Goal: Information Seeking & Learning: Check status

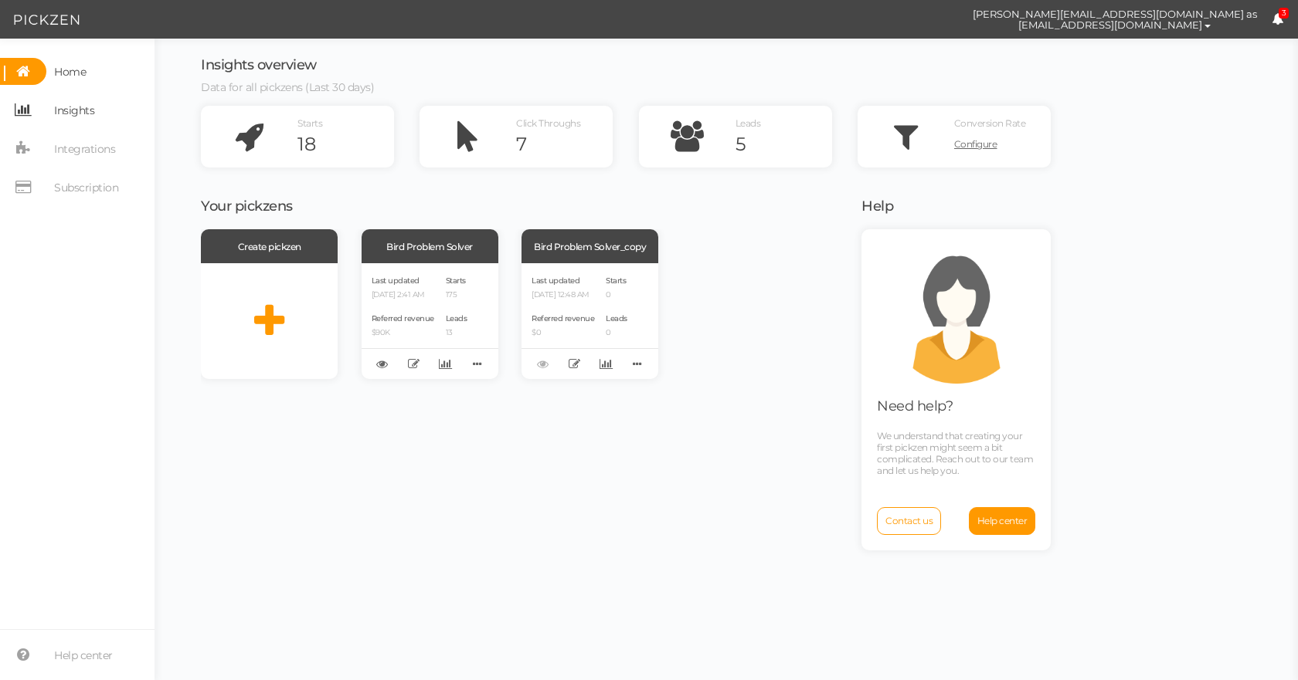
click at [80, 110] on span "Insights" at bounding box center [74, 110] width 40 height 25
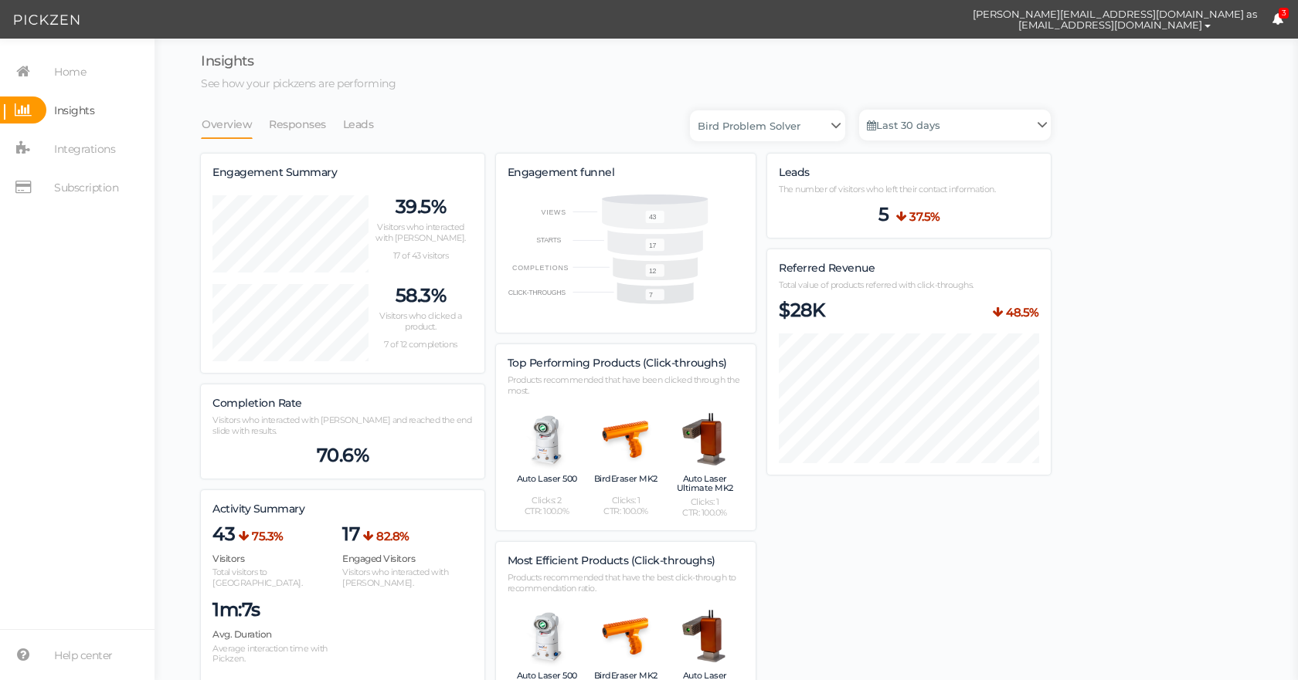
scroll to position [1112, 850]
click at [366, 125] on link "Leads" at bounding box center [358, 124] width 32 height 29
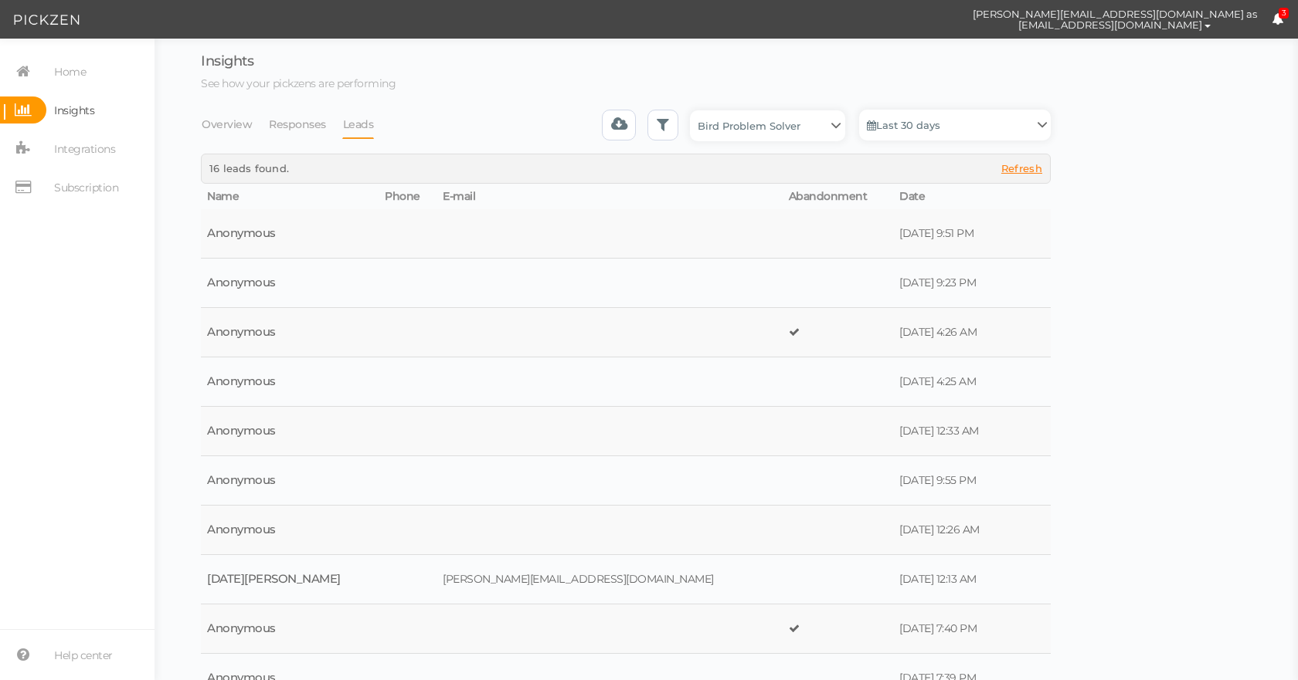
click at [1025, 161] on div "× Close 16 leads found. Refresh" at bounding box center [626, 168] width 850 height 29
click at [1021, 167] on span "Refresh" at bounding box center [1021, 168] width 41 height 12
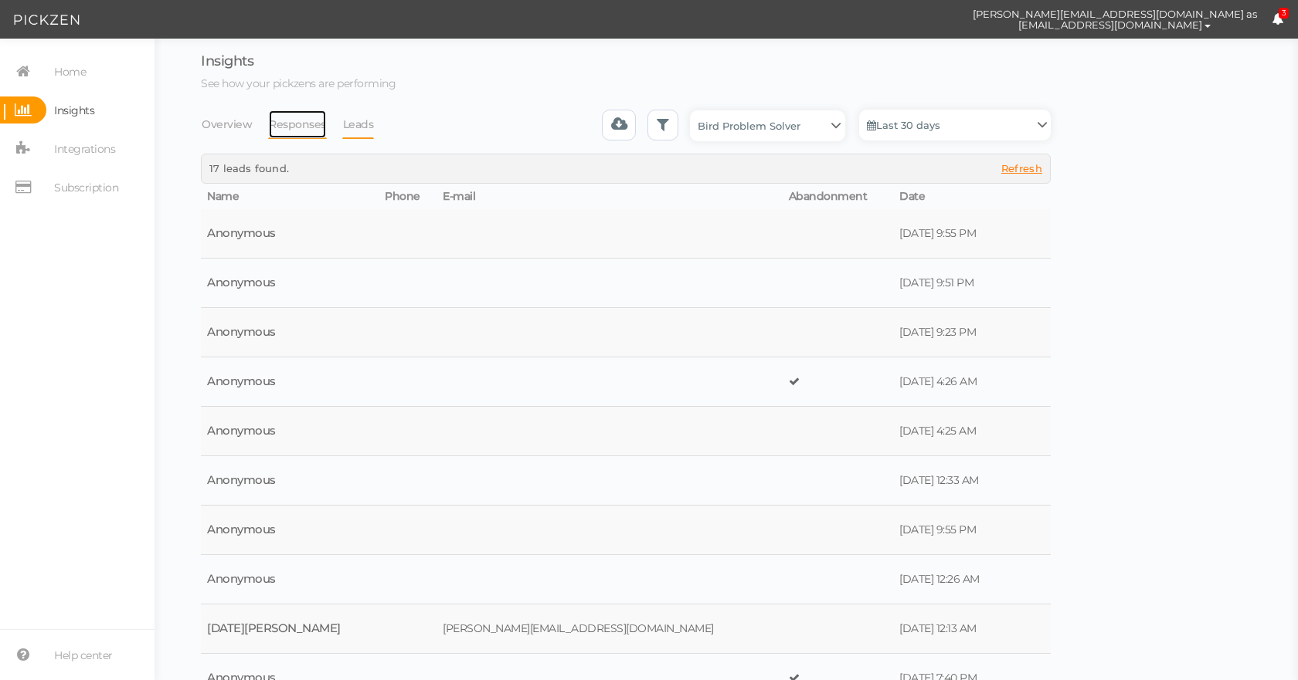
click at [290, 116] on link "Responses" at bounding box center [297, 124] width 59 height 29
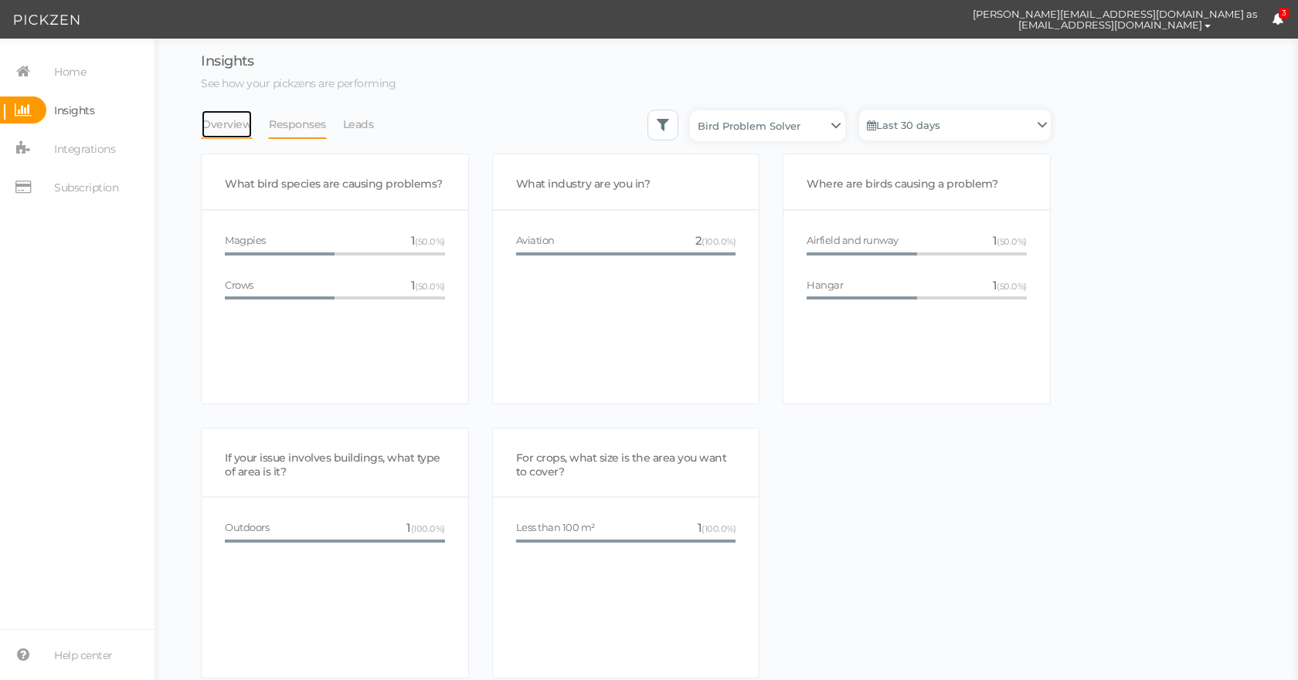
click at [234, 127] on link "Overview" at bounding box center [227, 124] width 52 height 29
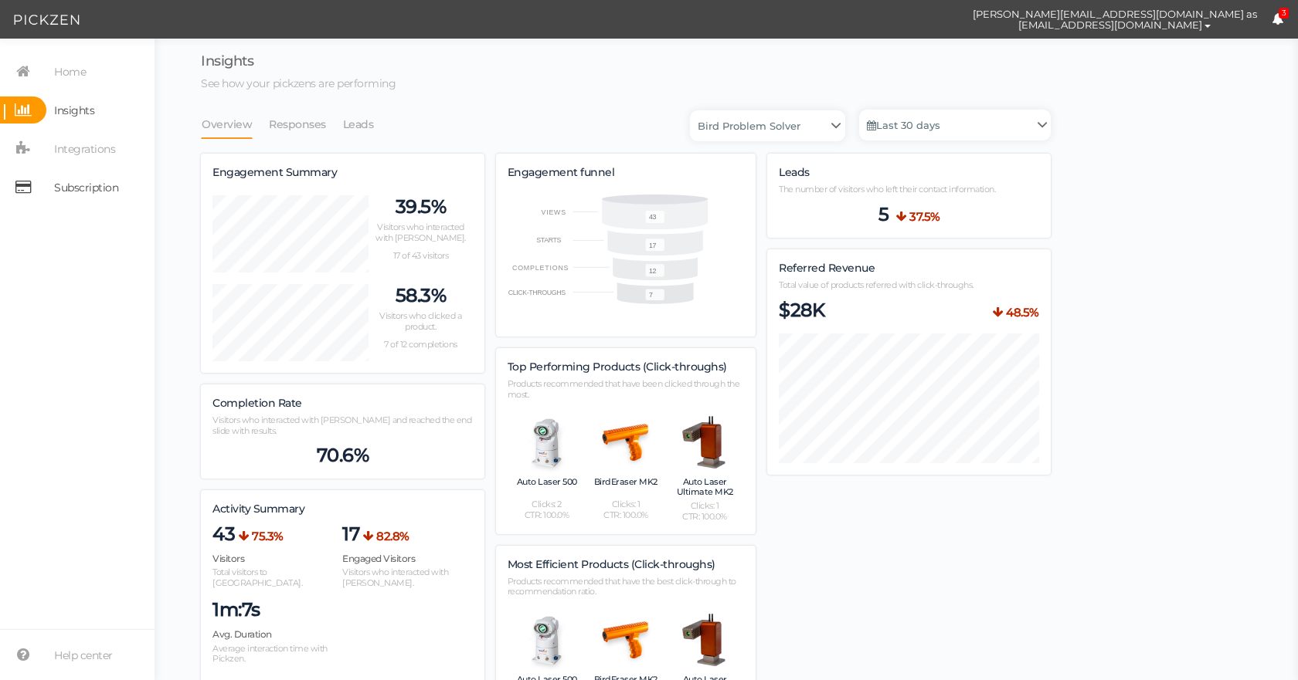
scroll to position [1116, 850]
click at [100, 55] on section "Home Insights Integrations Subscription Help center" at bounding box center [77, 360] width 154 height 642
click at [96, 76] on link "Home" at bounding box center [77, 71] width 154 height 27
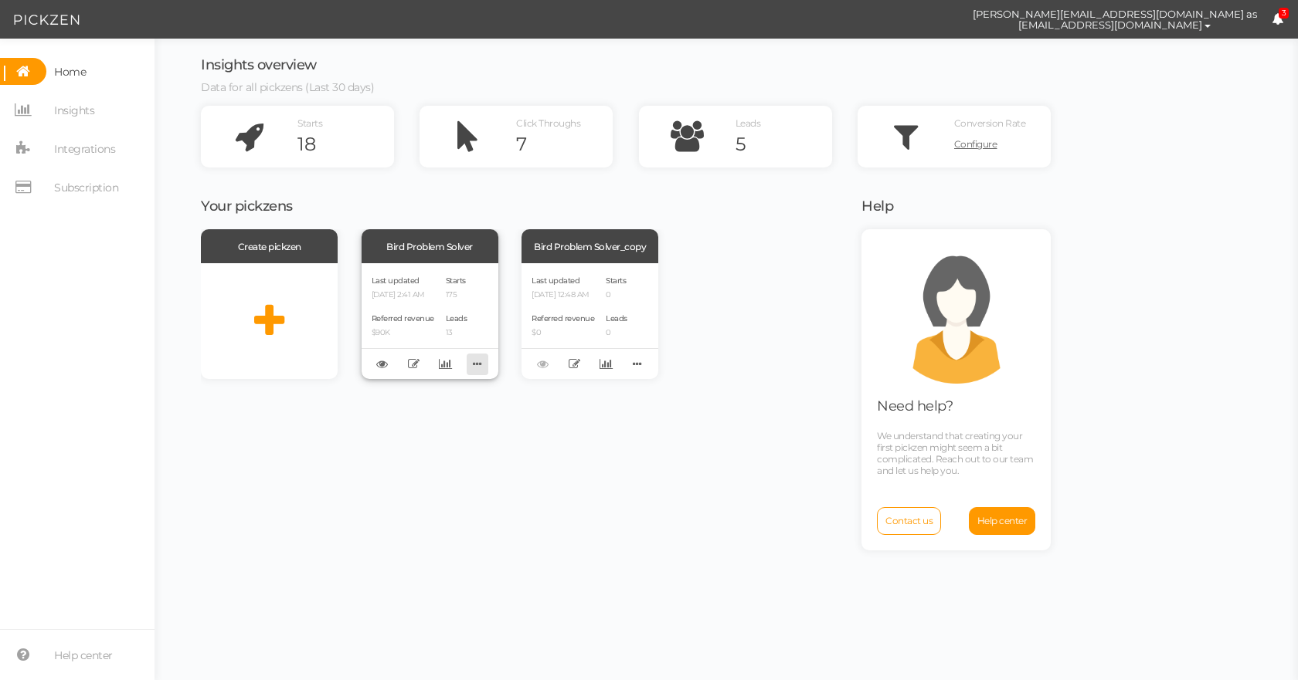
click at [480, 364] on icon at bounding box center [478, 364] width 22 height 24
click at [633, 445] on div "Create pickzen Bird Problem Solver Last updated [DATE] 2:41 AM Referred revenue…" at bounding box center [521, 452] width 641 height 447
click at [449, 365] on icon at bounding box center [445, 364] width 13 height 12
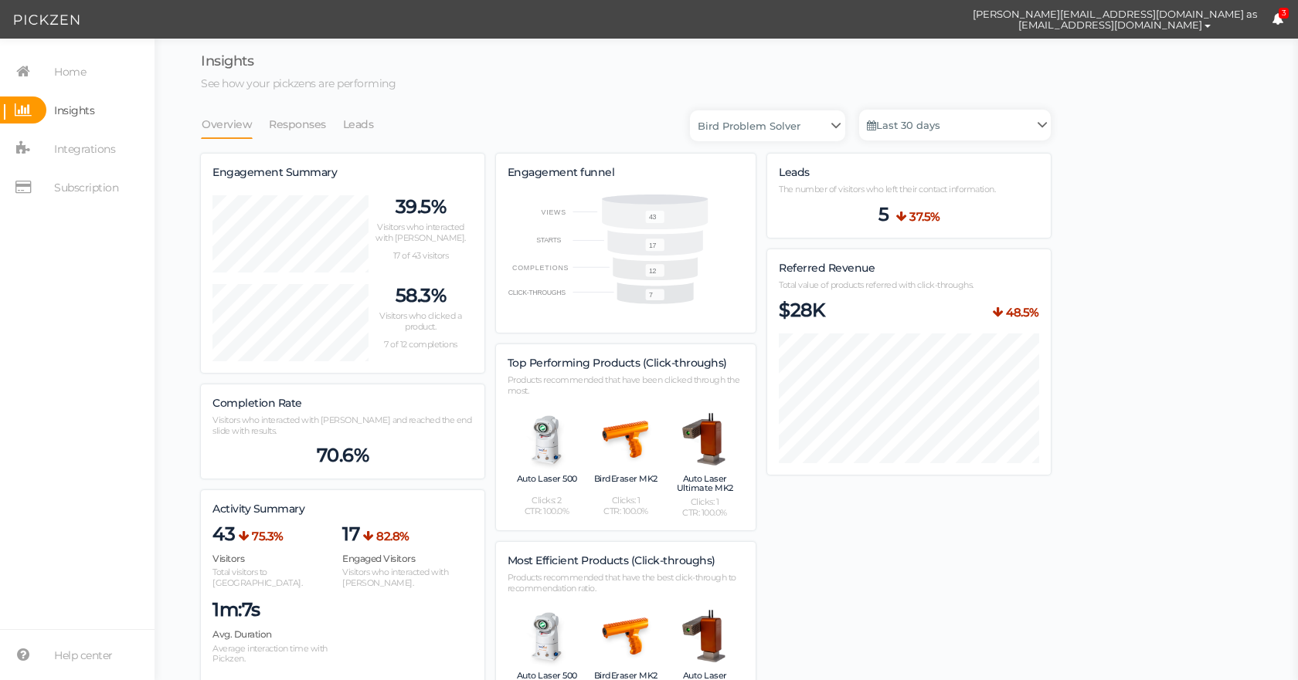
scroll to position [1112, 850]
click at [335, 128] on li "Responses" at bounding box center [305, 124] width 74 height 29
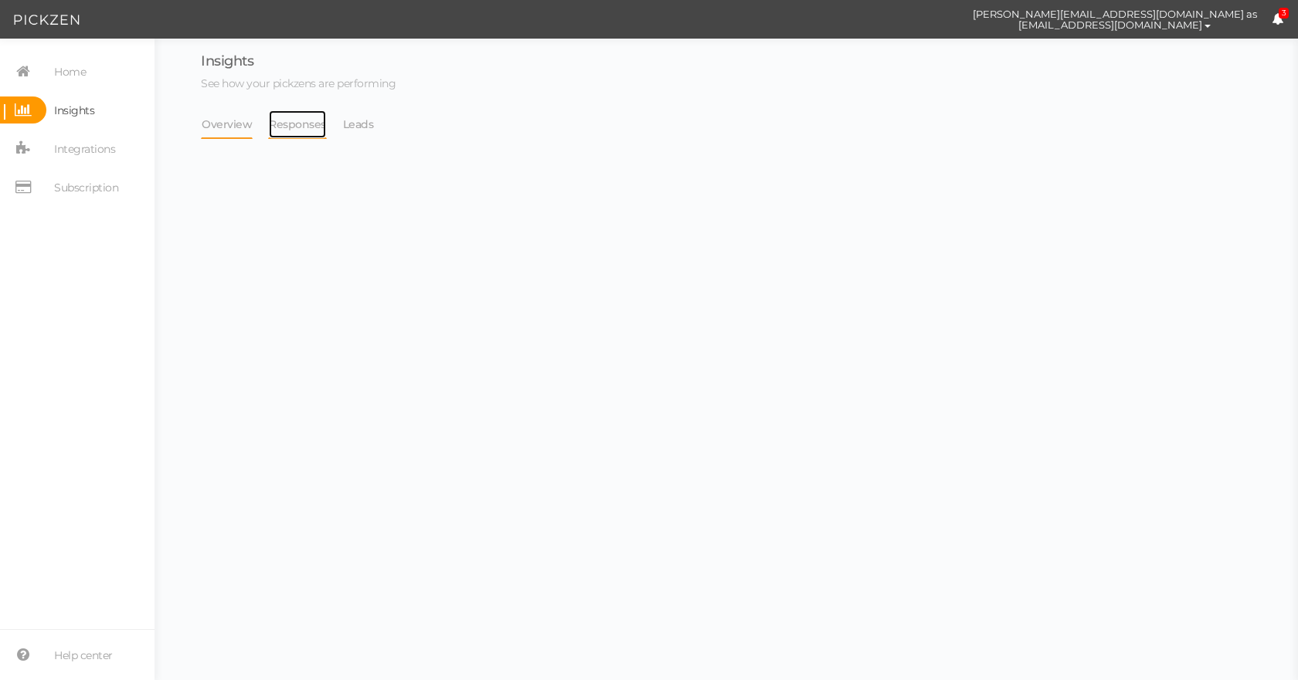
click at [307, 125] on link "Responses" at bounding box center [297, 124] width 59 height 29
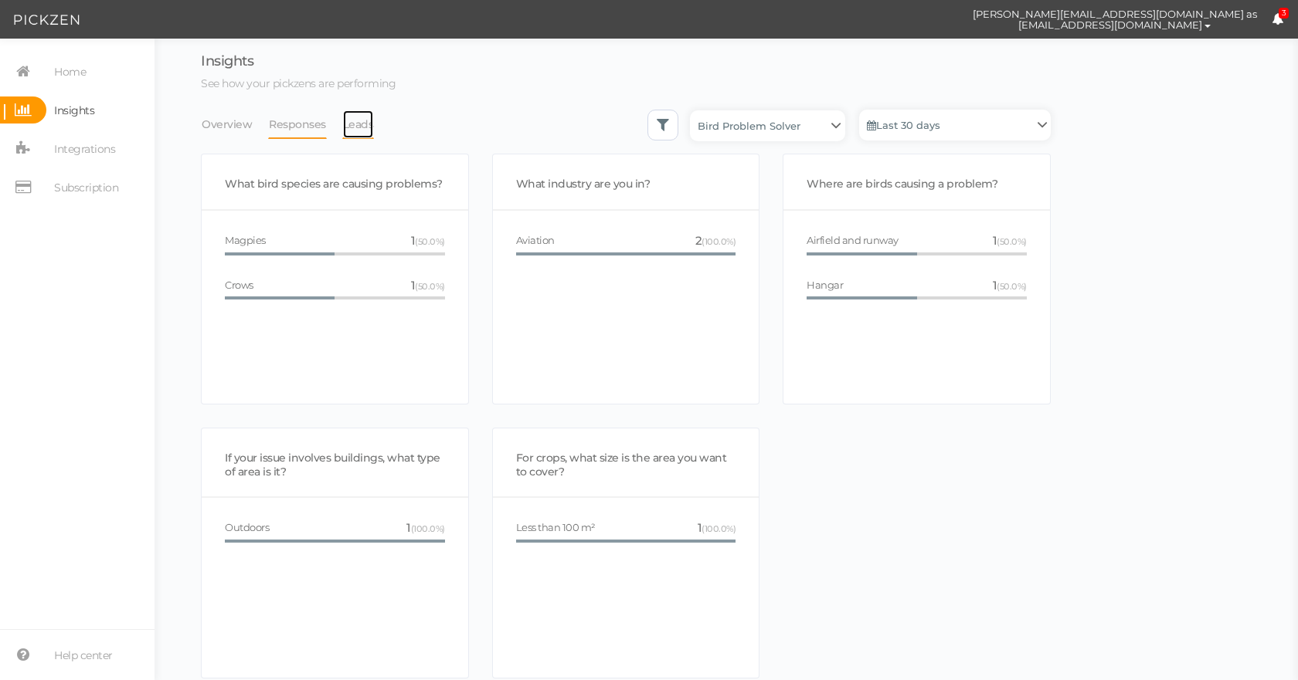
click at [342, 136] on link "Leads" at bounding box center [358, 124] width 32 height 29
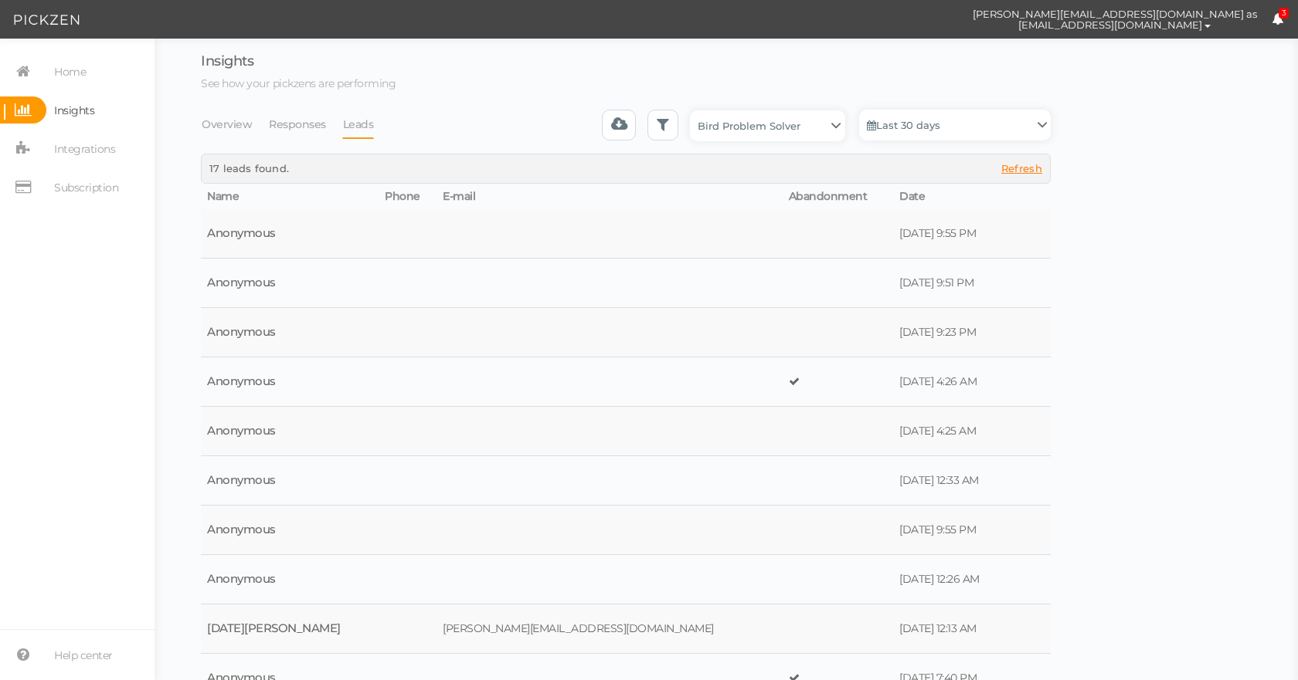
click at [151, 235] on section "Home Insights Integrations Subscription Help center" at bounding box center [77, 360] width 154 height 642
click at [893, 195] on th "Date" at bounding box center [949, 197] width 113 height 26
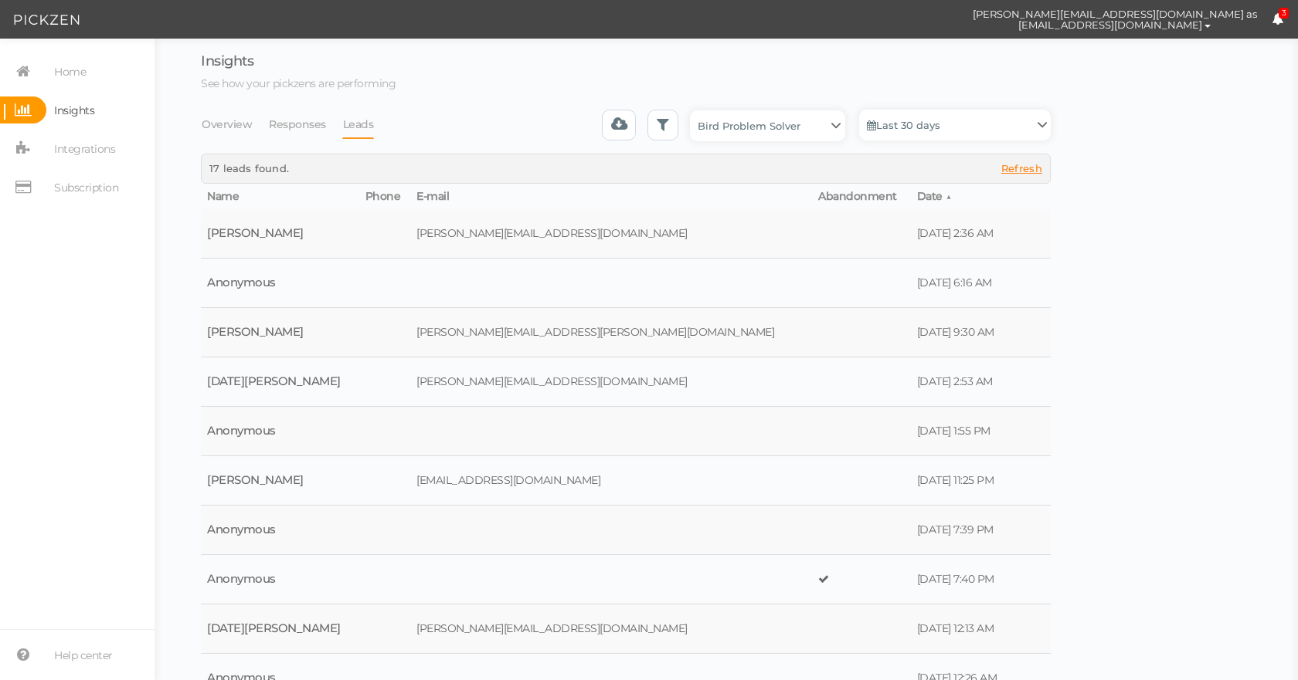
click at [911, 190] on th "Date" at bounding box center [961, 197] width 100 height 26
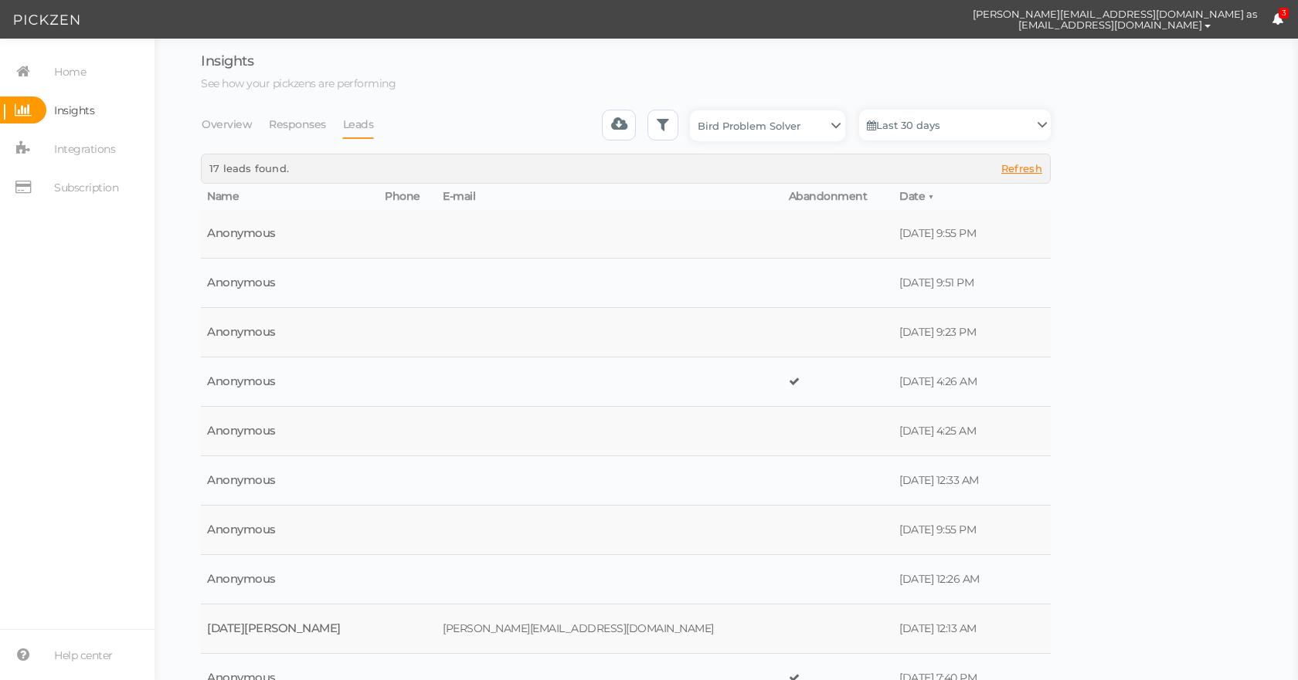
click at [1275, 22] on icon at bounding box center [1277, 19] width 12 height 12
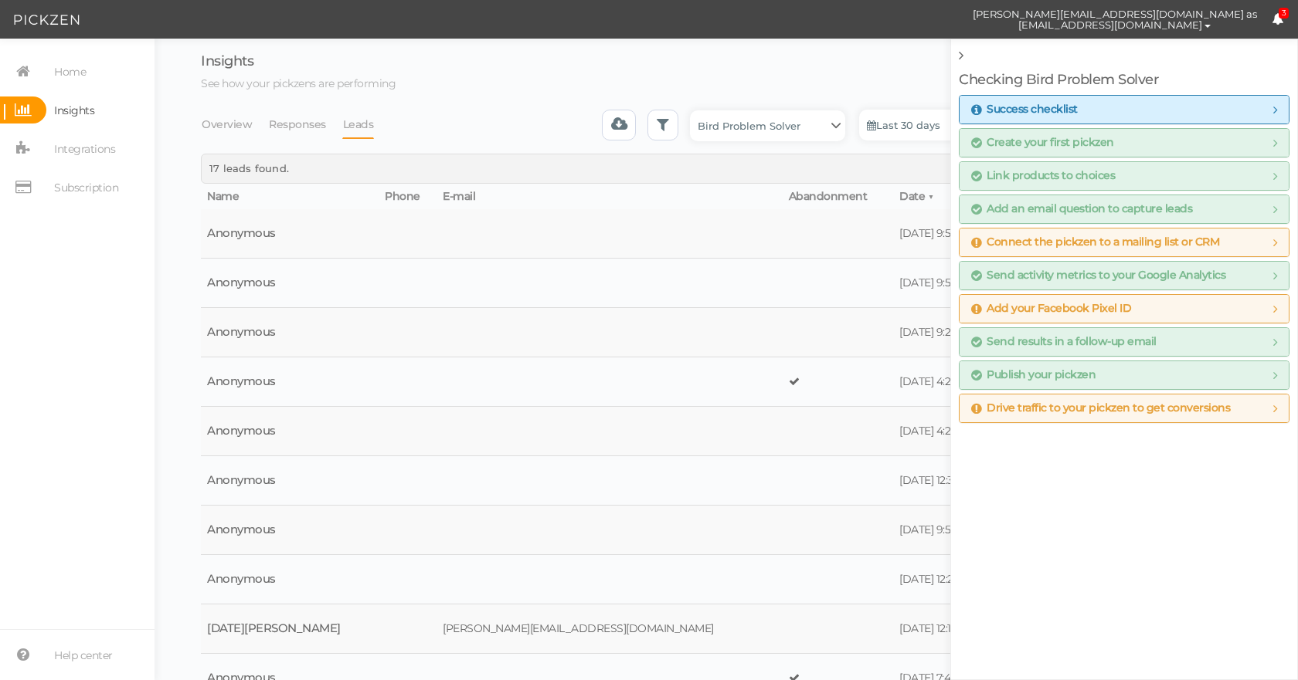
click at [1004, 247] on span "Connect the pickzen to a mailing list or CRM" at bounding box center [1095, 242] width 248 height 12
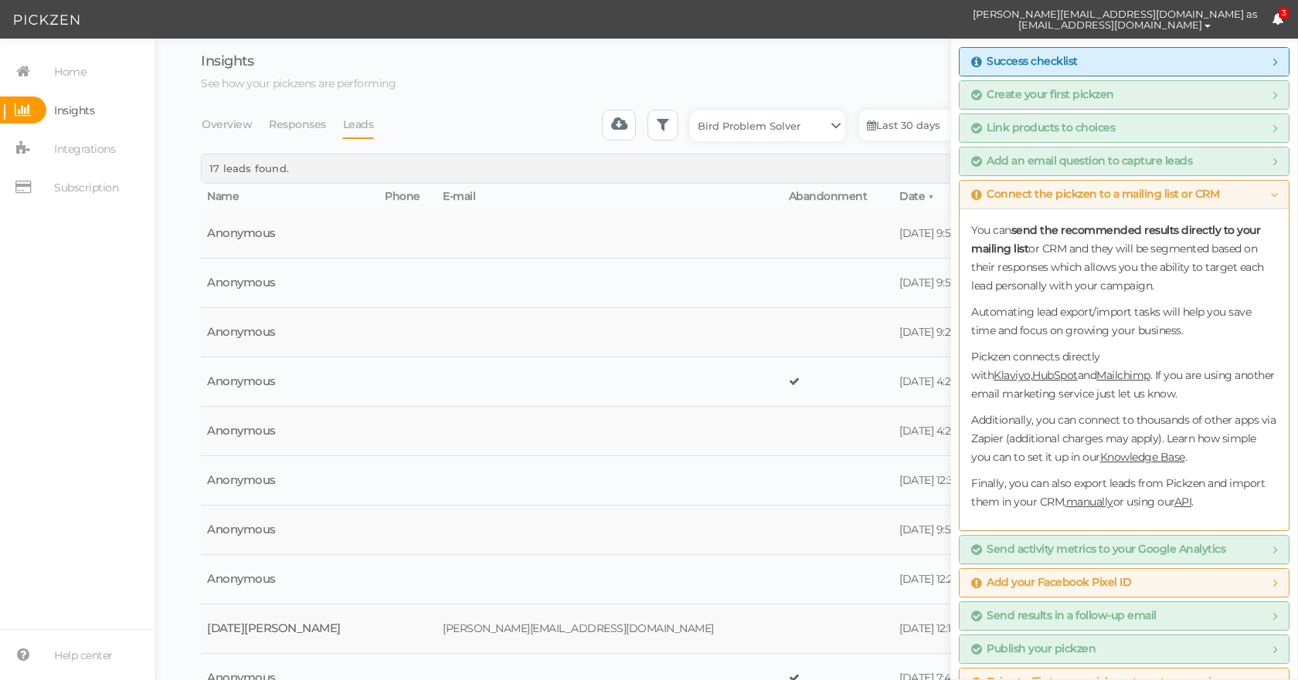
scroll to position [73, 0]
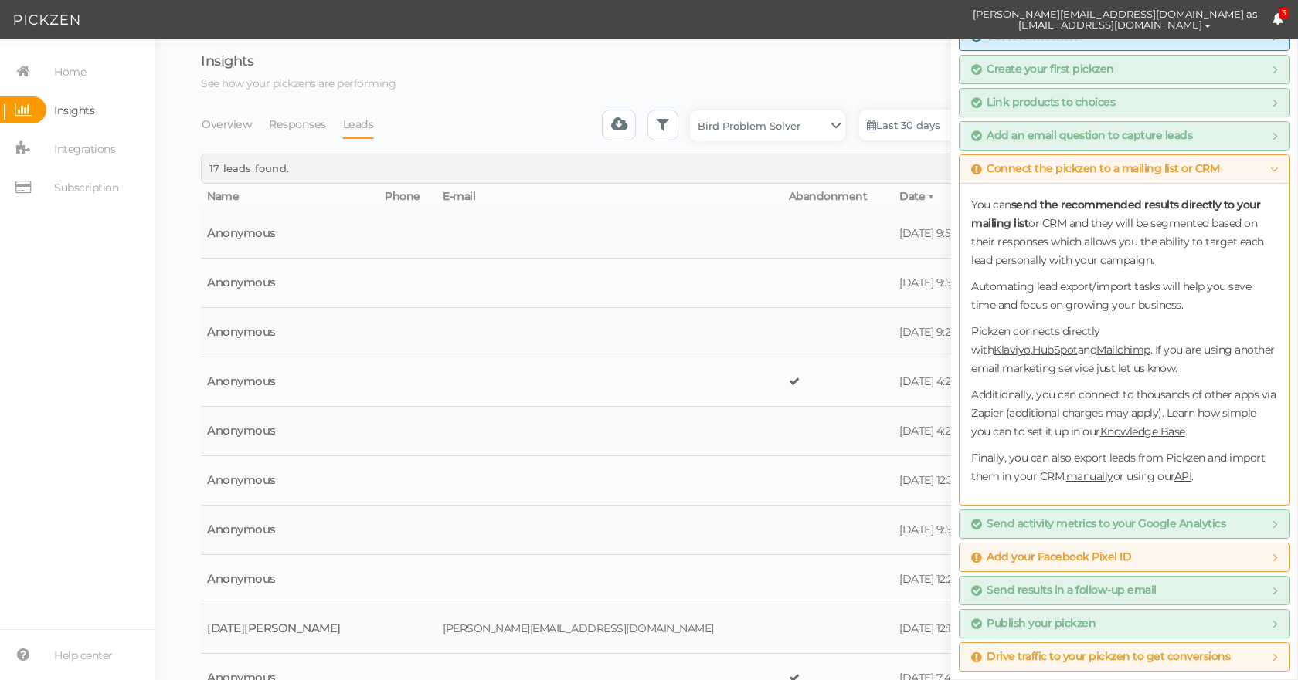
click at [912, 50] on div "Insights See how your pickzens are performing Overview Responses Leads Bird Pro…" at bounding box center [725, 383] width 1143 height 689
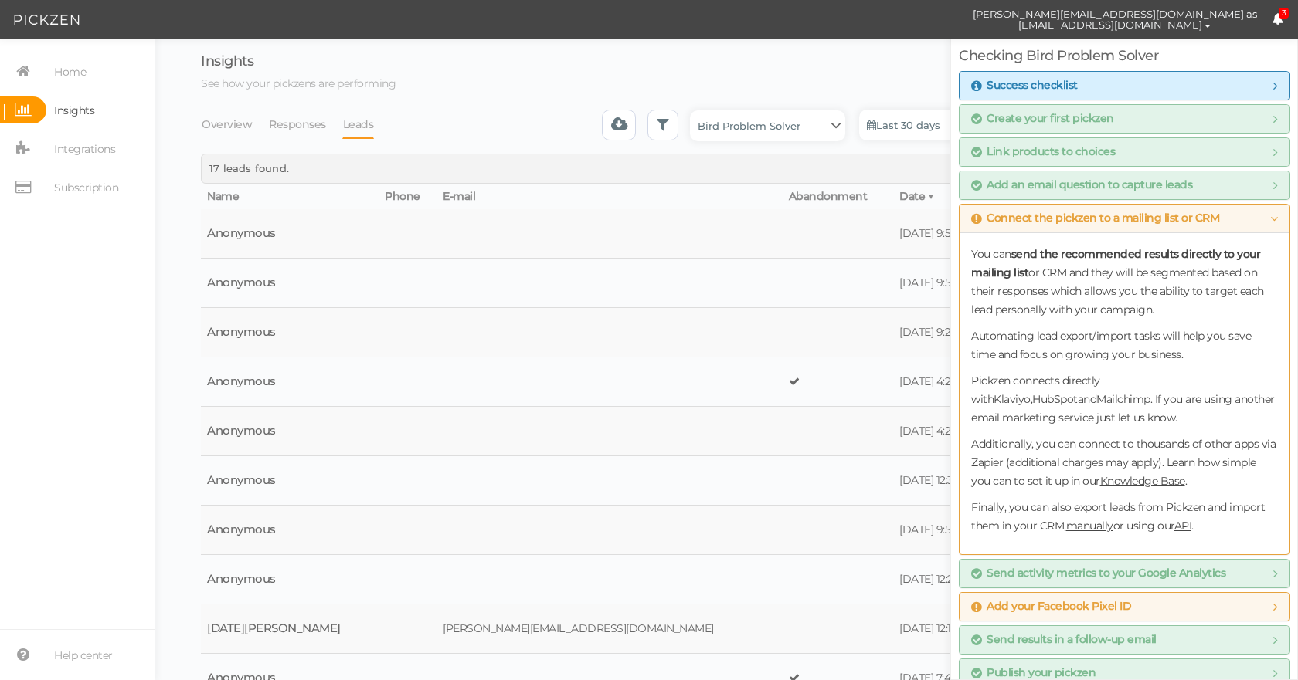
scroll to position [0, 0]
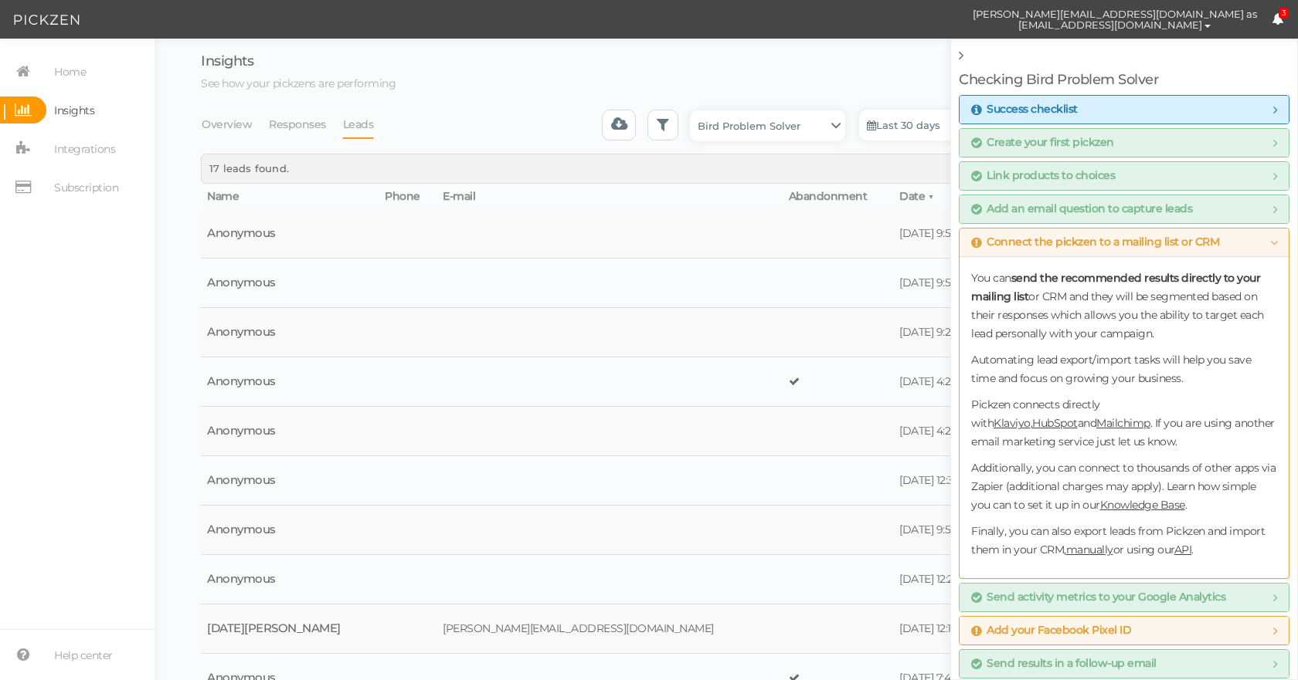
click at [958, 56] on div "Checking Bird Problem Solver Success checklist To maximize the usage of Pickzen…" at bounding box center [1124, 360] width 348 height 642
click at [963, 56] on link at bounding box center [963, 55] width 8 height 17
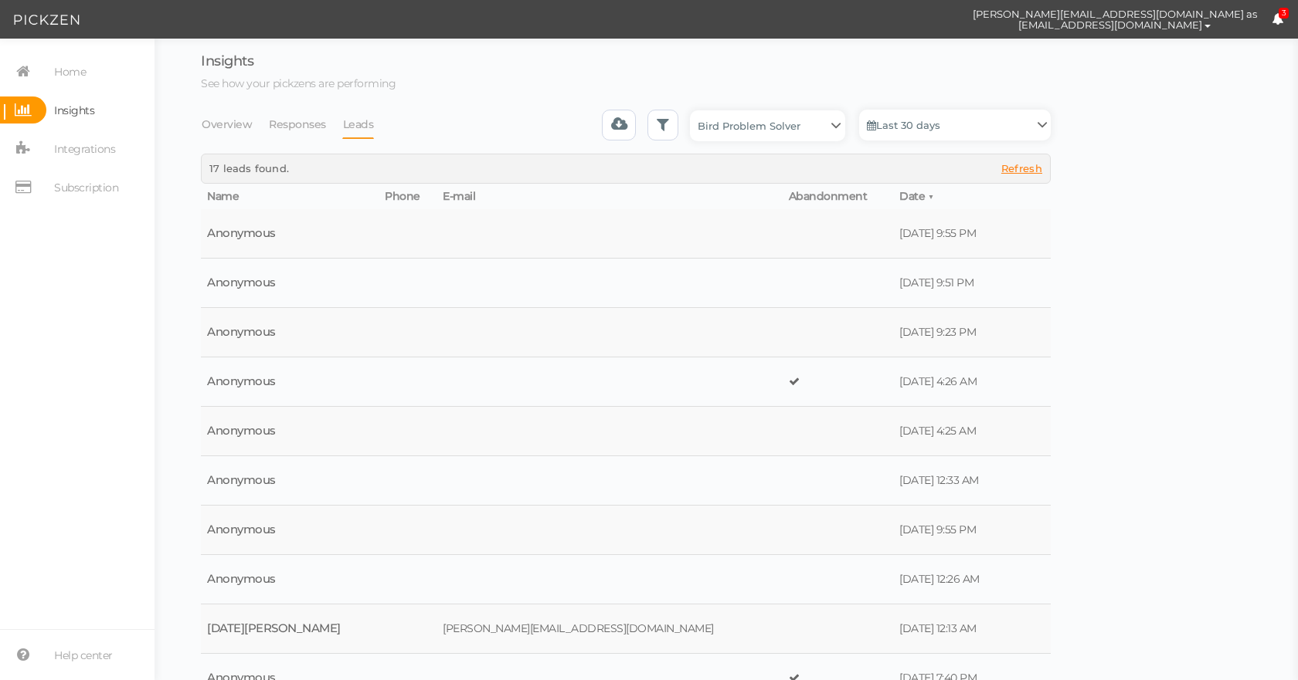
click at [925, 46] on div "Insights See how your pickzens are performing Overview Responses Leads Bird Pro…" at bounding box center [725, 383] width 1143 height 689
